Goal: Find specific page/section: Find specific page/section

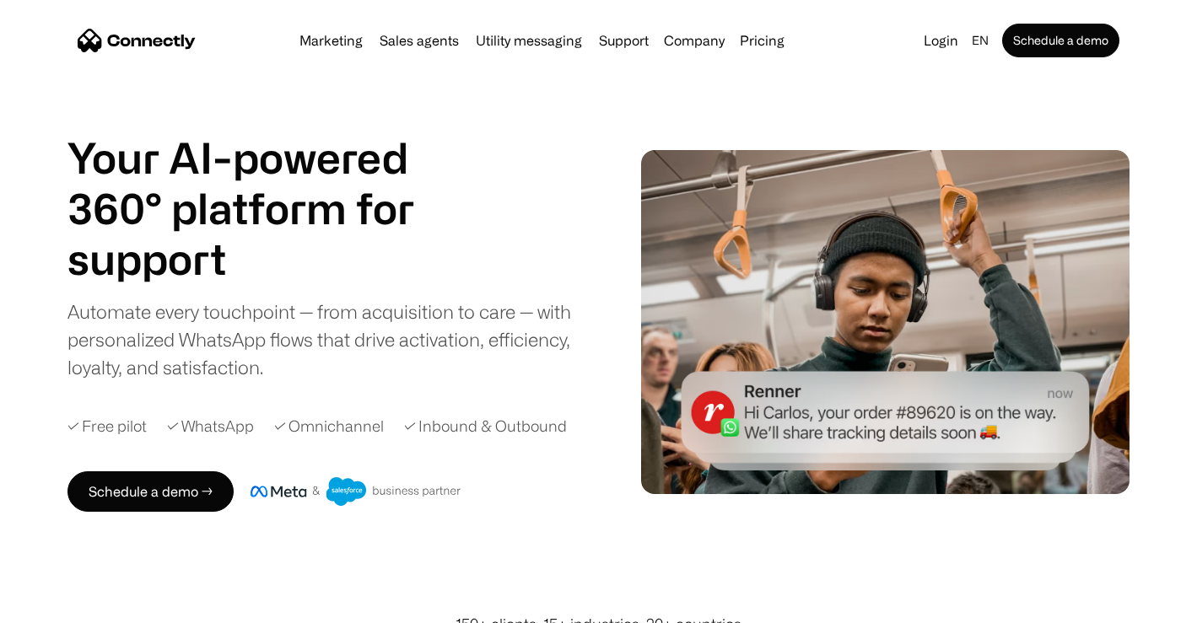
scroll to position [9093, 0]
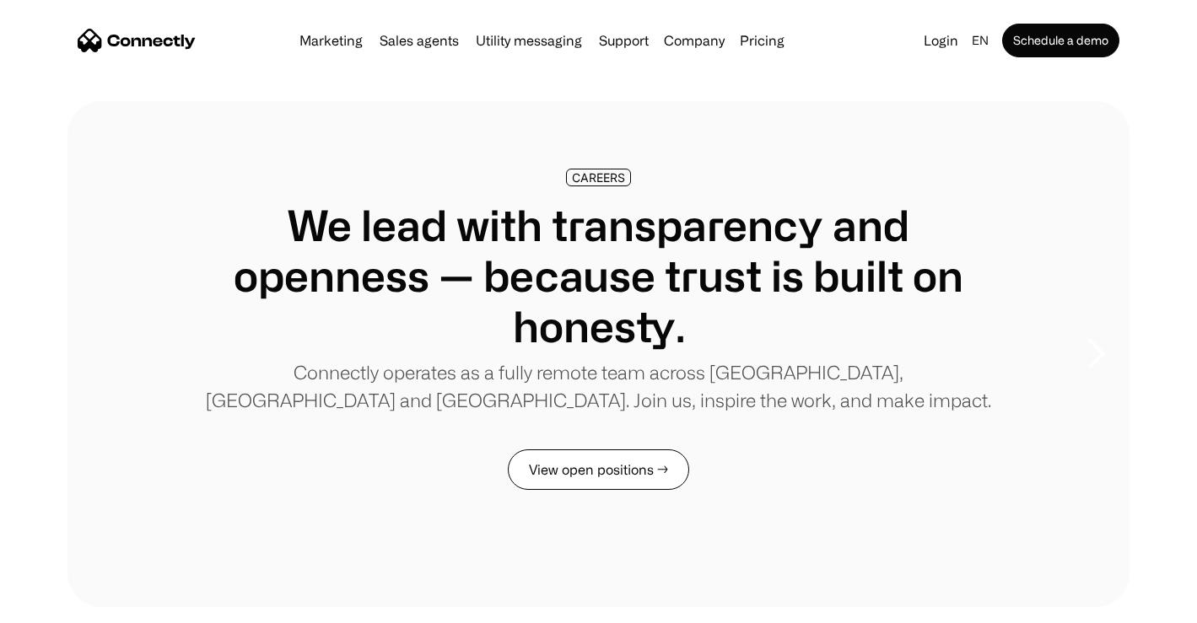
click at [650, 466] on link "View open positions →" at bounding box center [598, 470] width 181 height 40
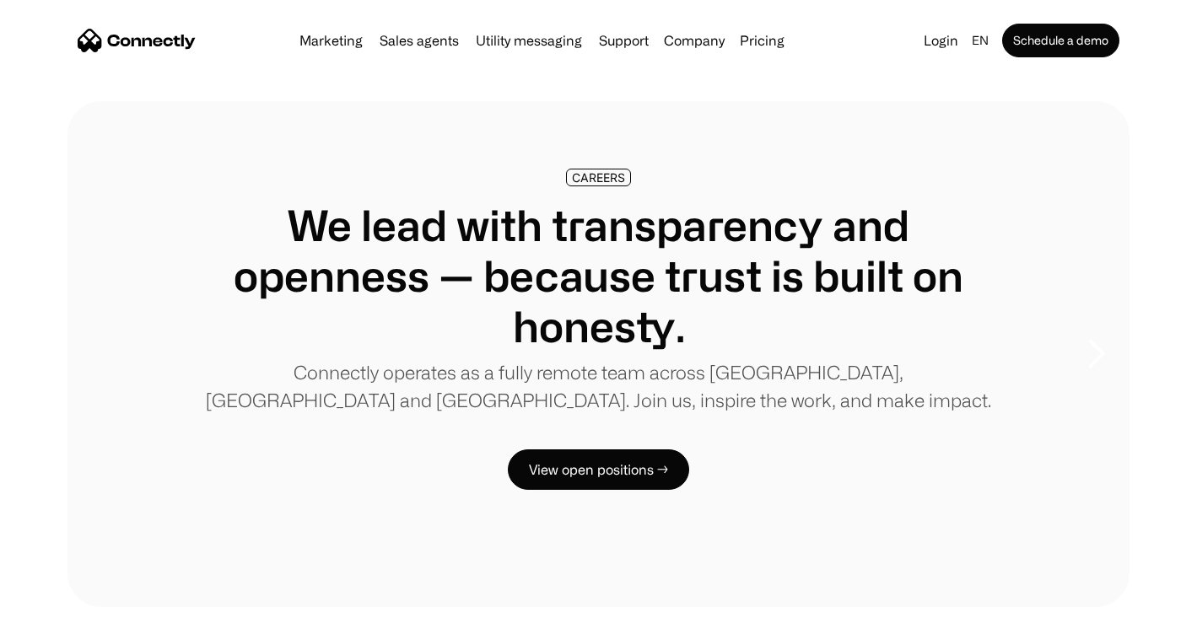
click at [170, 50] on img "home" at bounding box center [137, 41] width 118 height 24
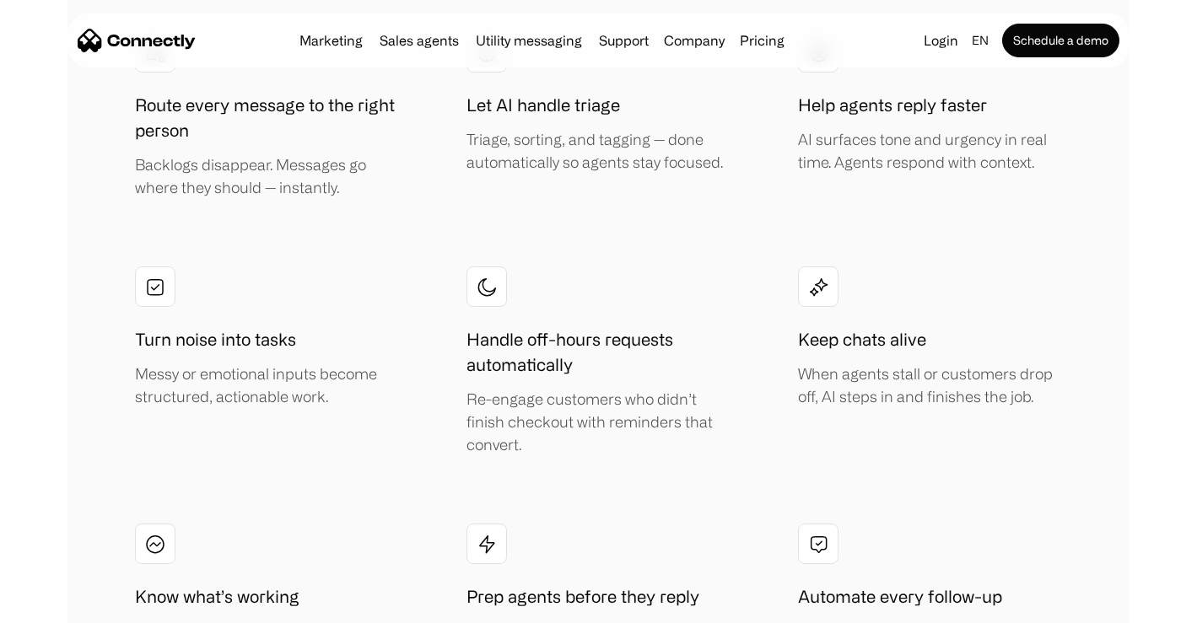
scroll to position [3487, 0]
